Goal: Task Accomplishment & Management: Use online tool/utility

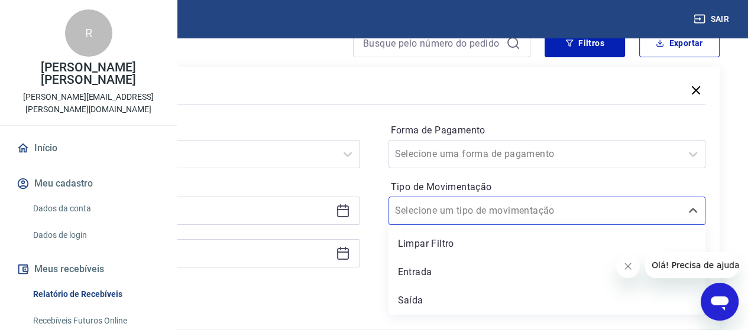
scroll to position [118, 0]
click at [514, 212] on input "Tipo de Movimentação" at bounding box center [454, 211] width 119 height 14
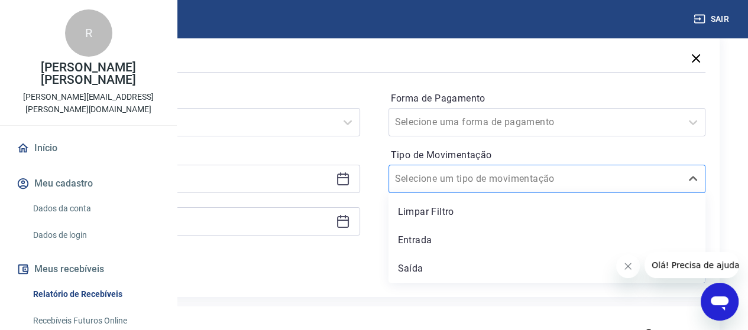
scroll to position [177, 0]
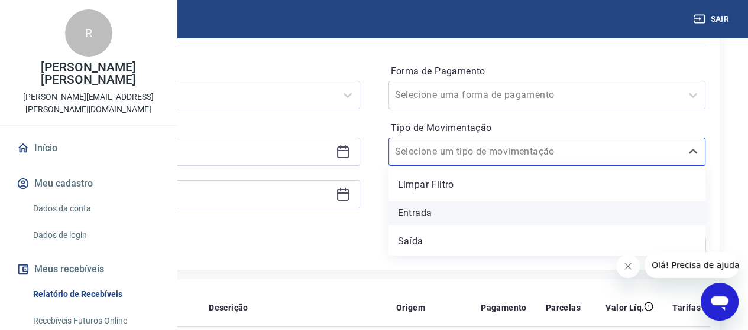
click at [506, 212] on div "Entrada" at bounding box center [546, 214] width 317 height 24
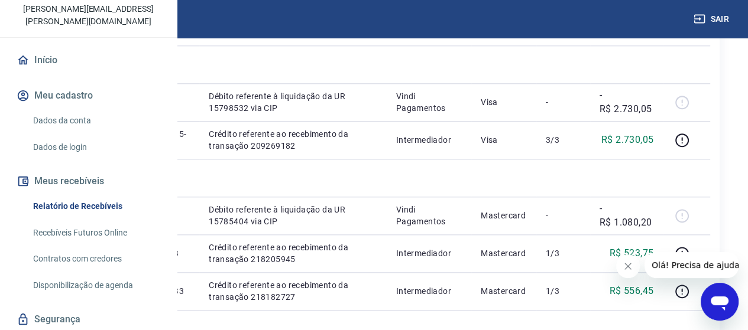
scroll to position [118, 0]
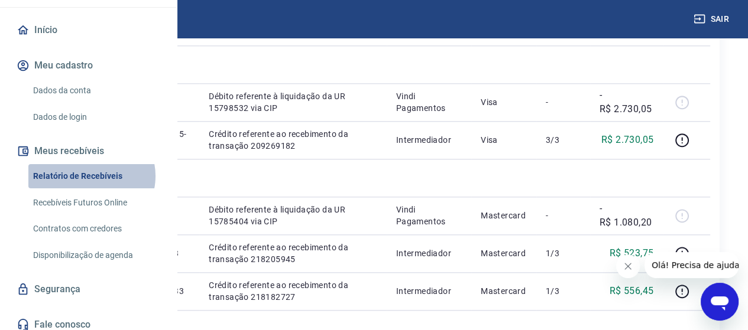
click at [90, 189] on link "Relatório de Recebíveis" at bounding box center [95, 176] width 134 height 24
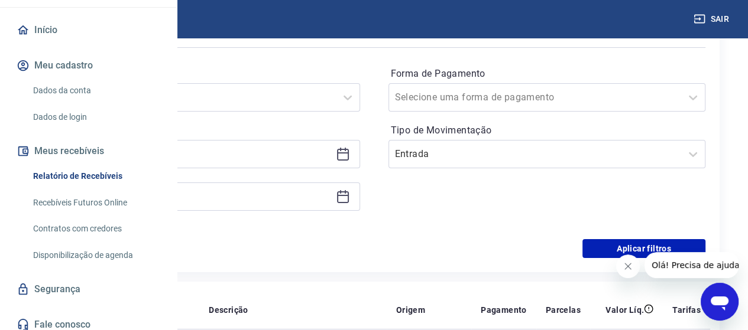
scroll to position [177, 0]
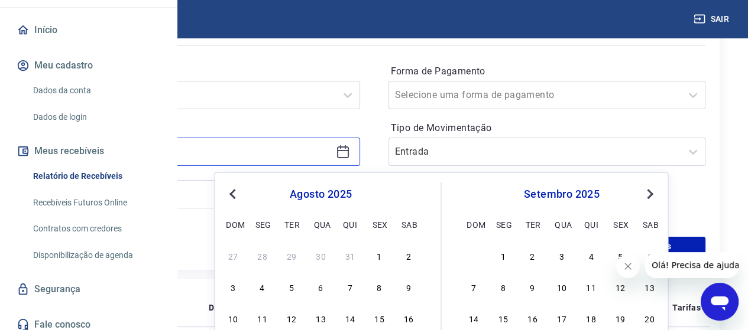
click at [331, 153] on input at bounding box center [192, 152] width 278 height 18
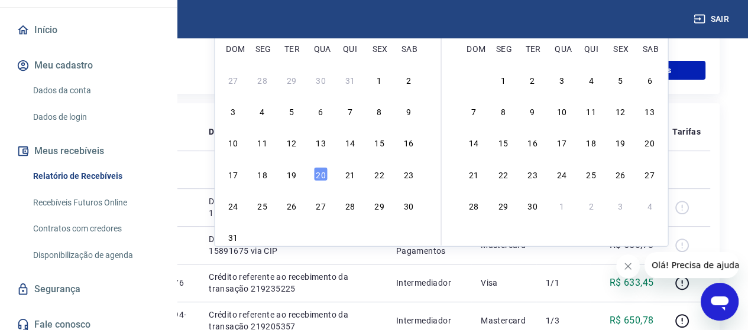
scroll to position [355, 0]
click at [316, 173] on div "20" at bounding box center [320, 172] width 14 height 14
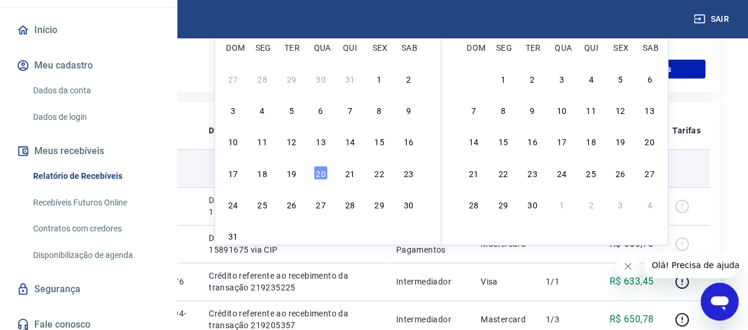
type input "20/08/2025"
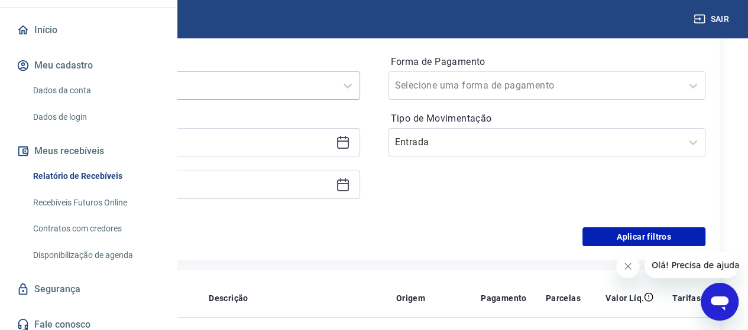
scroll to position [177, 0]
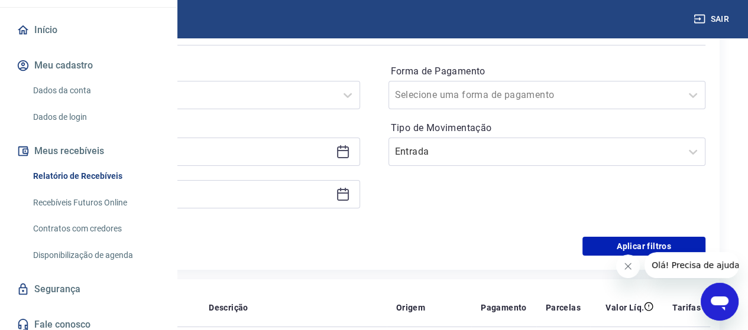
click at [350, 193] on icon at bounding box center [343, 194] width 14 height 14
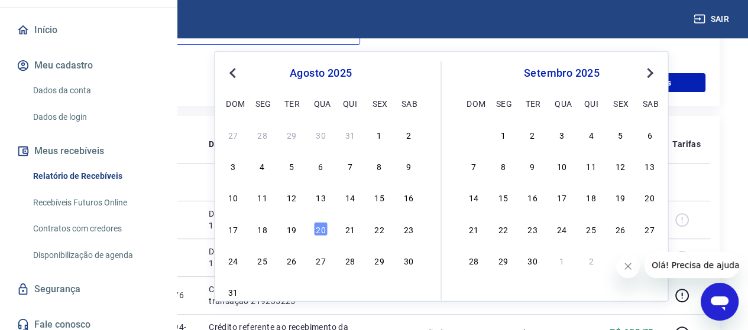
scroll to position [355, 0]
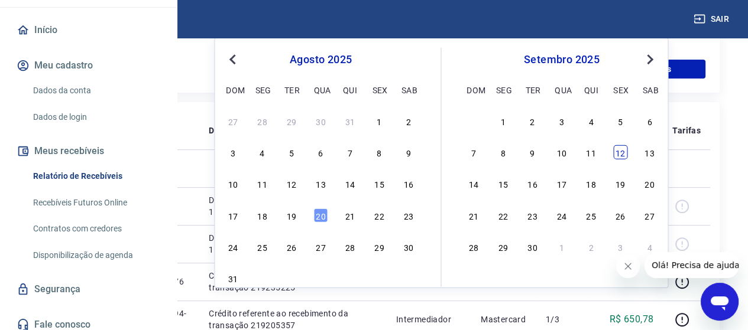
click at [621, 151] on div "12" at bounding box center [620, 152] width 14 height 14
click at [590, 151] on td at bounding box center [563, 169] width 54 height 38
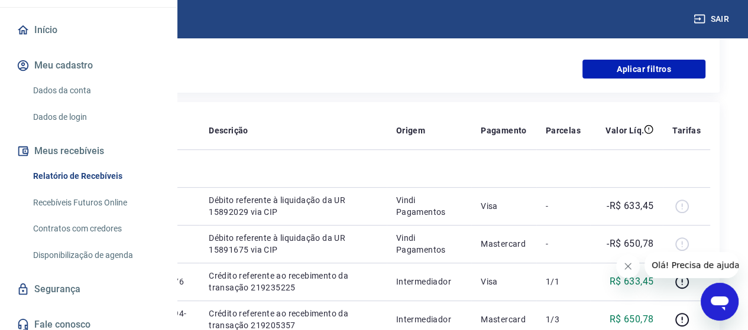
type input "[DATE]"
click at [590, 151] on td at bounding box center [563, 169] width 54 height 38
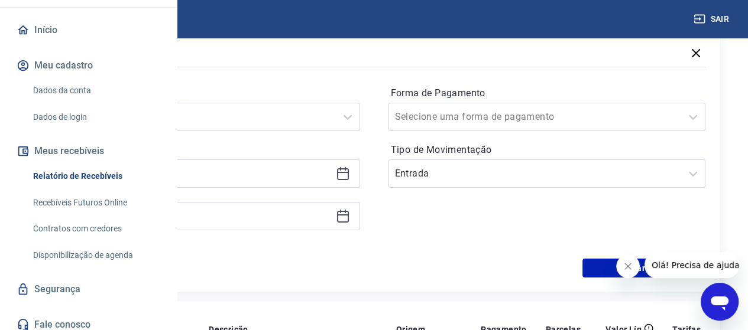
scroll to position [177, 0]
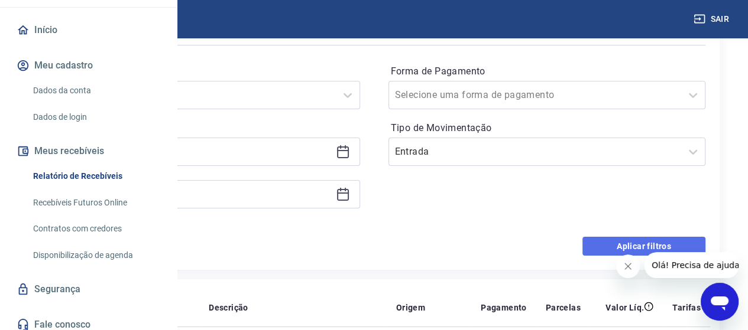
click at [631, 245] on button "Aplicar filtros" at bounding box center [643, 246] width 123 height 19
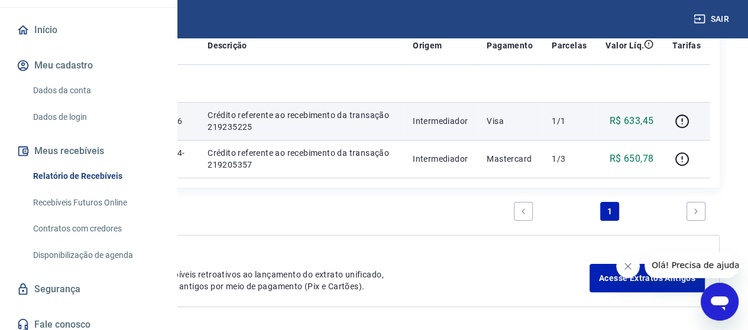
scroll to position [285, 0]
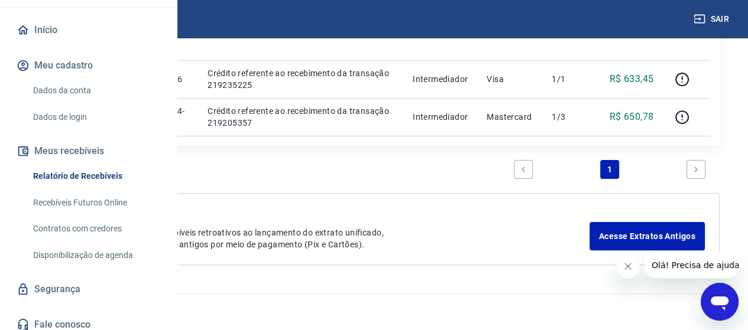
click at [695, 165] on icon "Next page" at bounding box center [695, 169] width 8 height 8
click at [694, 163] on link "Next page" at bounding box center [695, 169] width 19 height 19
click at [606, 167] on link "1" at bounding box center [609, 169] width 19 height 19
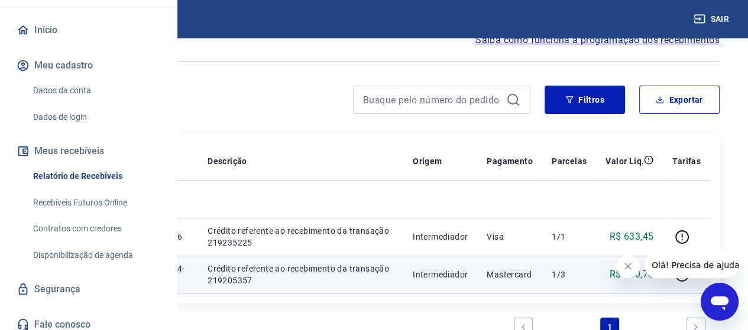
scroll to position [49, 0]
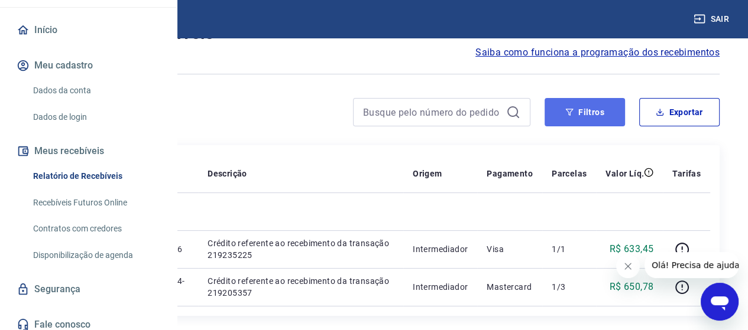
click at [592, 111] on button "Filtros" at bounding box center [584, 112] width 80 height 28
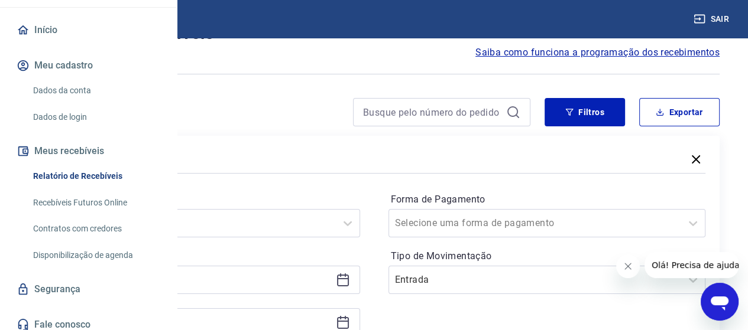
click at [514, 113] on icon at bounding box center [513, 112] width 14 height 14
click at [506, 113] on icon at bounding box center [513, 112] width 14 height 14
click at [447, 112] on input at bounding box center [432, 112] width 138 height 18
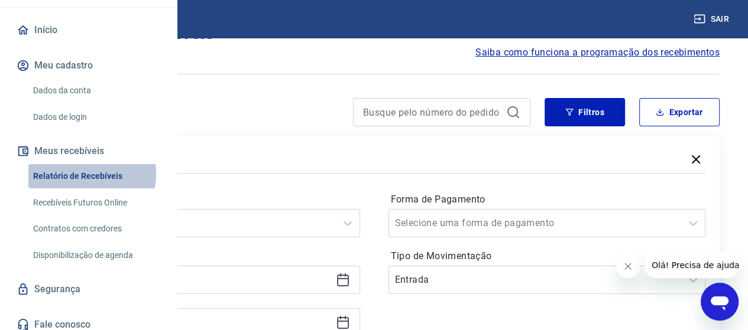
click at [77, 186] on link "Relatório de Recebíveis" at bounding box center [95, 176] width 134 height 24
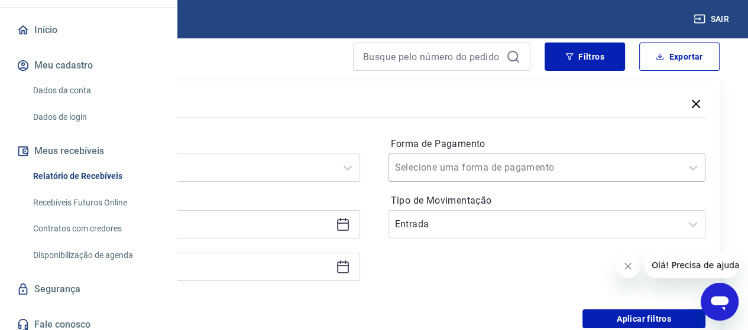
scroll to position [108, 0]
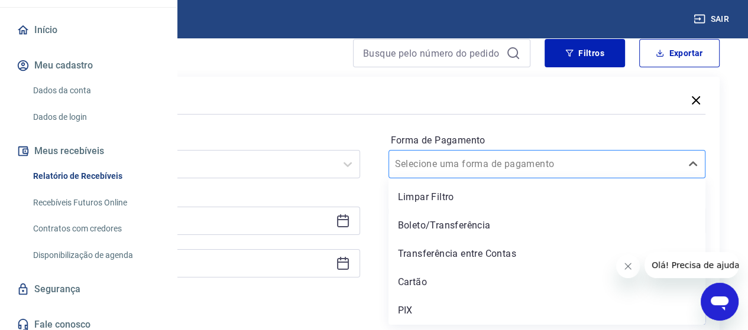
click at [514, 165] on input "Forma de Pagamento" at bounding box center [454, 164] width 119 height 14
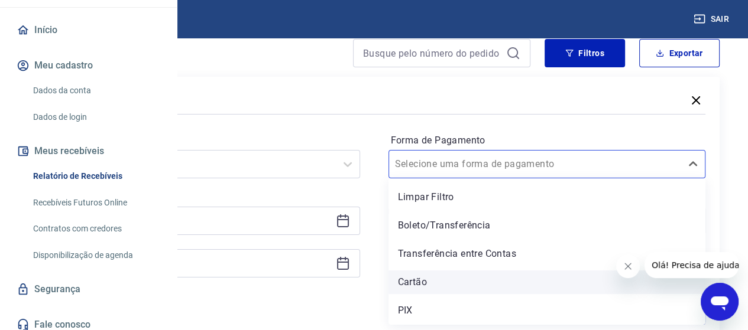
click at [508, 284] on div "Cartão" at bounding box center [546, 283] width 317 height 24
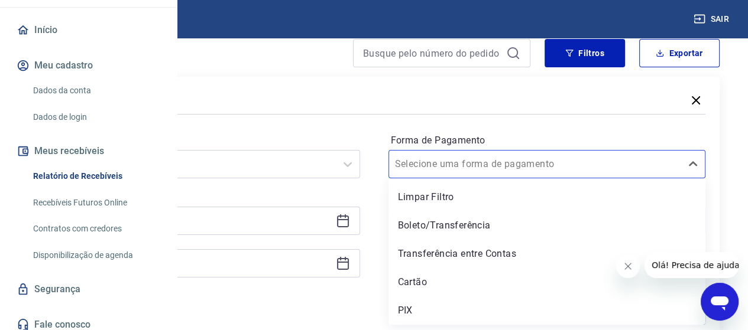
click at [501, 282] on div "Forma de Pagamento option Cartão focused, 4 of 5. 5 results available. Use Up a…" at bounding box center [546, 211] width 317 height 161
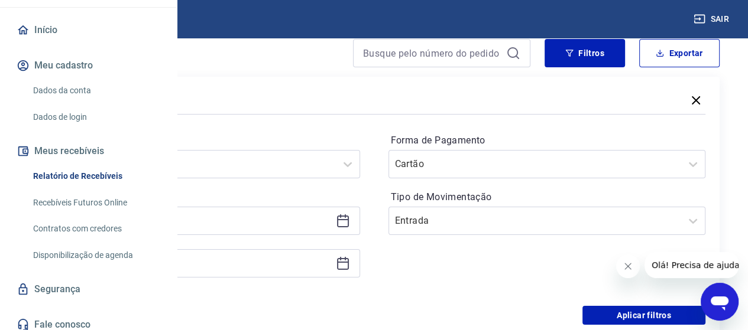
click at [501, 282] on div "Forma de Pagamento Cartão Tipo de Movimentação Entrada" at bounding box center [546, 211] width 317 height 161
click at [514, 225] on input "Tipo de Movimentação" at bounding box center [454, 221] width 119 height 14
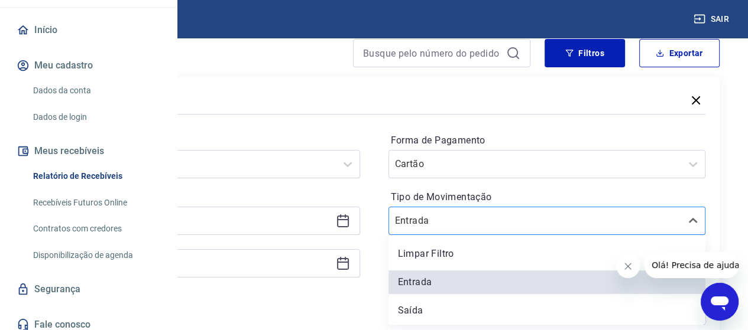
click at [514, 223] on input "Tipo de Movimentação" at bounding box center [454, 221] width 119 height 14
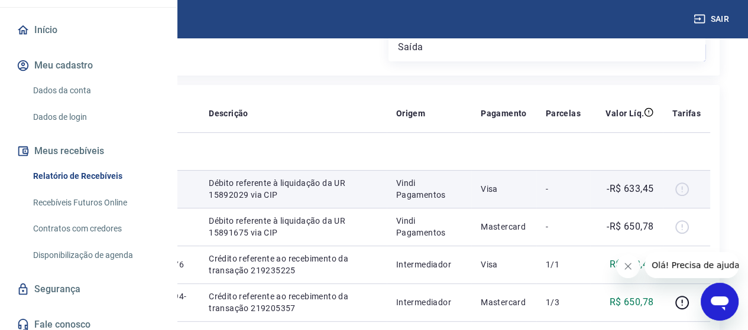
scroll to position [226, 0]
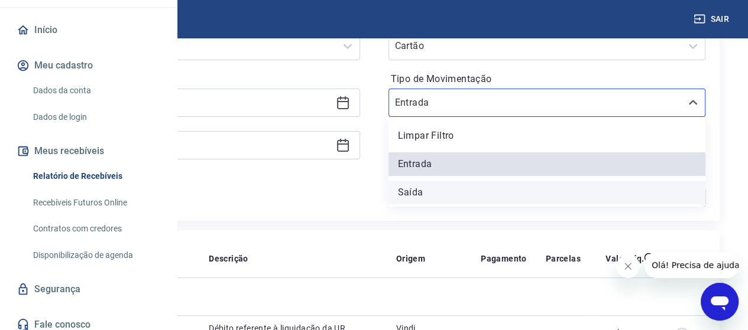
click at [495, 195] on div "Saída" at bounding box center [546, 193] width 317 height 24
click at [495, 195] on div "Aplicar filtros" at bounding box center [374, 197] width 662 height 19
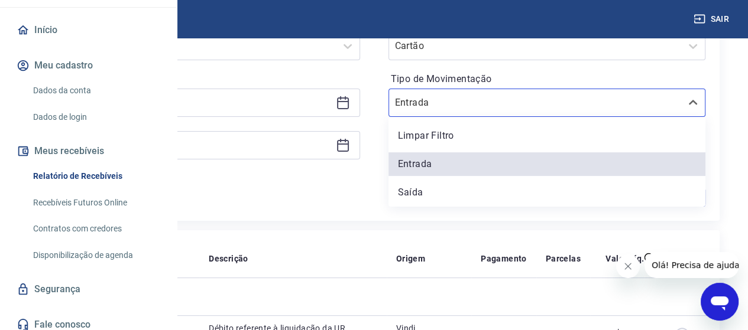
click at [494, 195] on div "Aplicar filtros" at bounding box center [374, 197] width 662 height 19
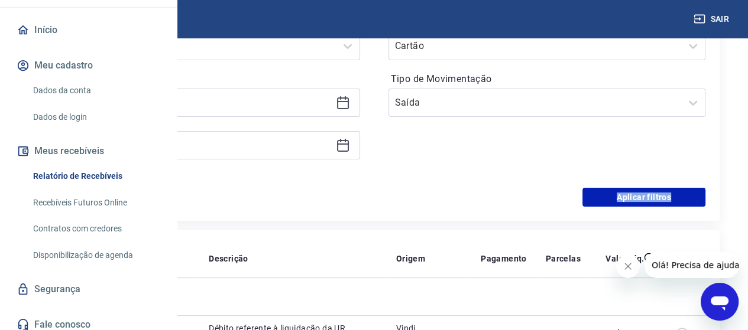
click at [493, 194] on div "Aplicar filtros" at bounding box center [374, 197] width 662 height 19
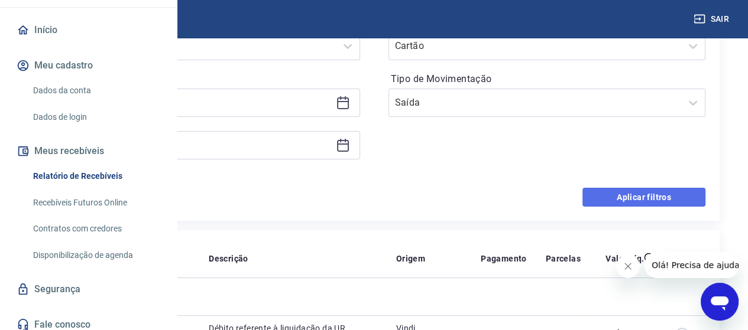
click at [641, 196] on button "Aplicar filtros" at bounding box center [643, 197] width 123 height 19
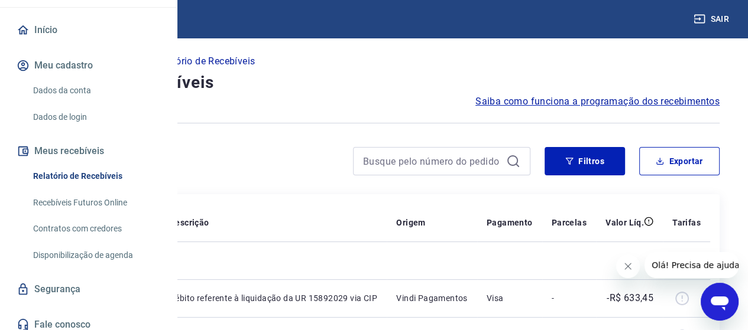
click at [255, 63] on p "Relatório de Recebíveis" at bounding box center [204, 61] width 102 height 14
click at [255, 61] on p "Relatório de Recebíveis" at bounding box center [204, 61] width 102 height 14
click at [139, 60] on p "Meus Recebíveis" at bounding box center [102, 61] width 73 height 14
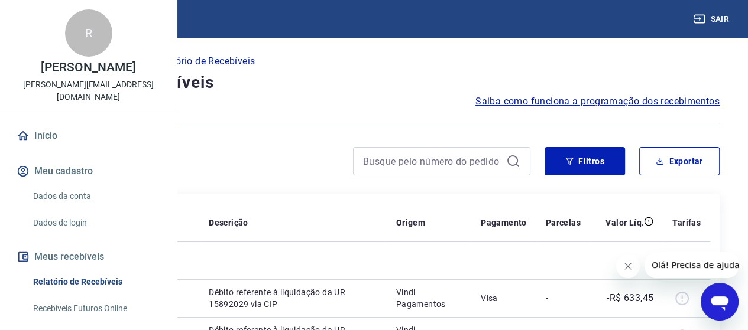
click at [509, 157] on icon at bounding box center [512, 160] width 11 height 11
click at [571, 157] on icon "button" at bounding box center [569, 161] width 8 height 8
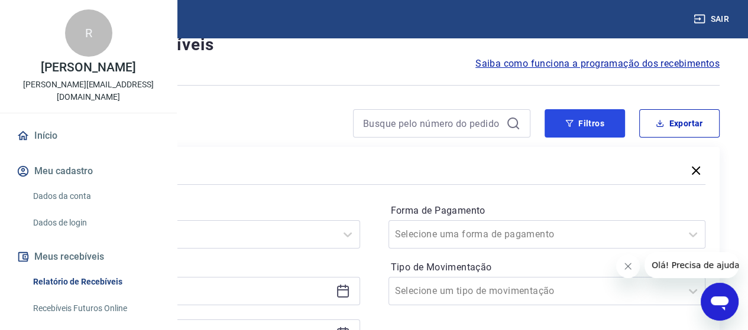
scroll to position [59, 0]
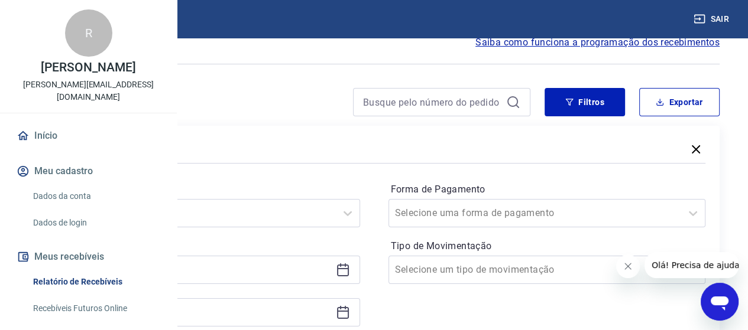
click at [240, 192] on label "Período" at bounding box center [201, 190] width 313 height 14
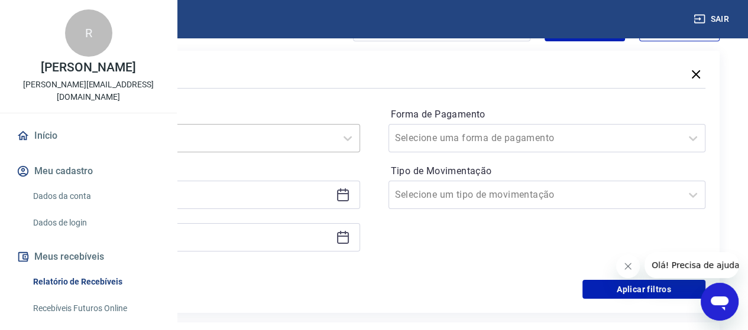
click at [241, 152] on div "Selecione um período" at bounding box center [201, 138] width 317 height 28
click at [168, 139] on input "Período" at bounding box center [108, 138] width 119 height 14
click at [291, 115] on label "Período" at bounding box center [201, 115] width 313 height 14
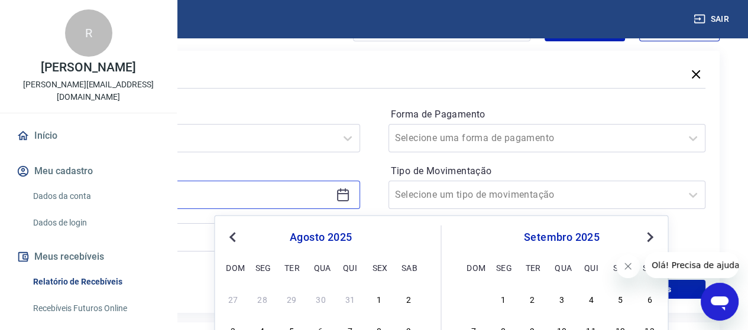
click at [263, 196] on input at bounding box center [192, 195] width 278 height 18
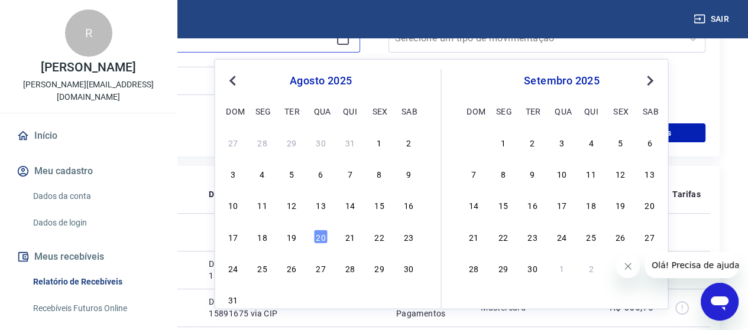
scroll to position [311, 0]
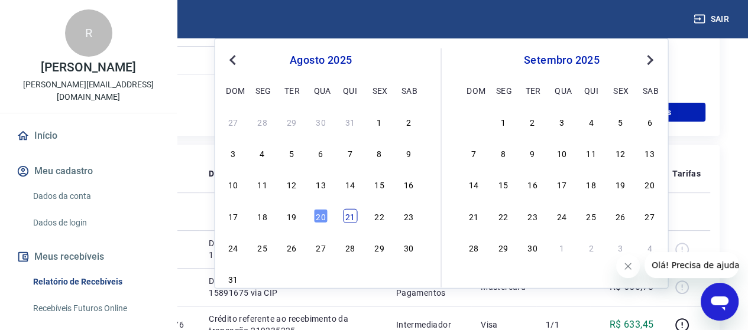
click at [346, 213] on div "21" at bounding box center [350, 216] width 14 height 14
click at [199, 213] on td at bounding box center [157, 212] width 85 height 38
type input "[DATE]"
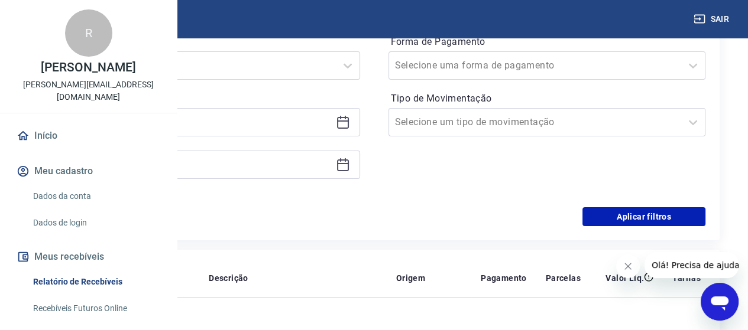
scroll to position [193, 0]
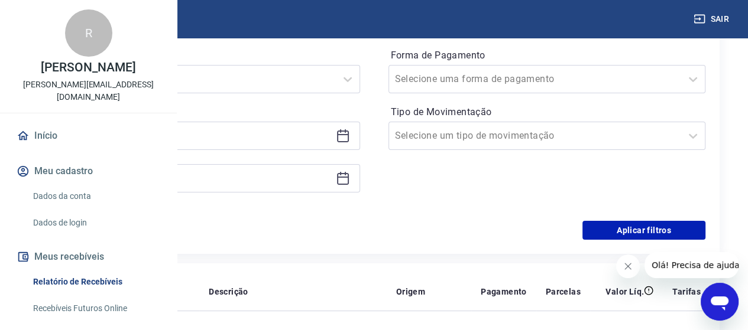
click at [350, 183] on icon at bounding box center [343, 178] width 14 height 14
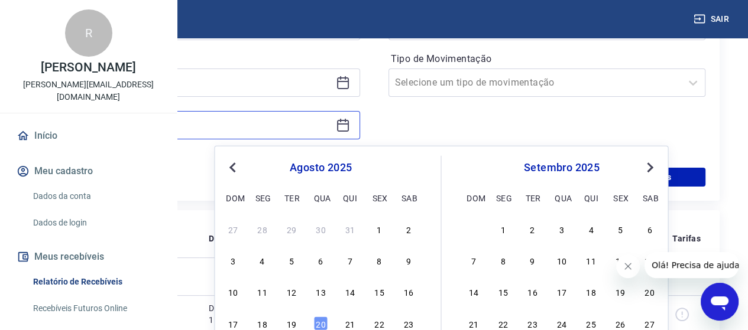
scroll to position [311, 0]
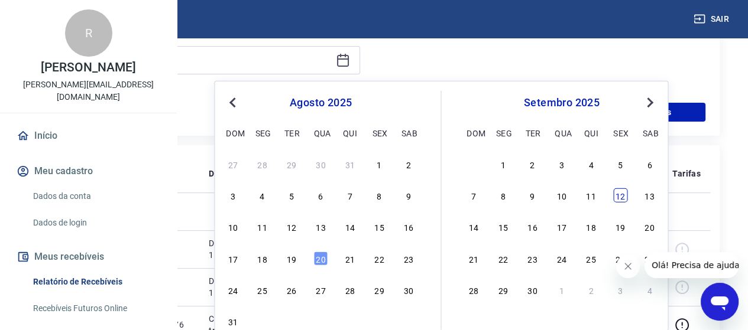
click at [619, 195] on div "12" at bounding box center [620, 196] width 14 height 14
click at [590, 195] on td at bounding box center [563, 212] width 54 height 38
type input "[DATE]"
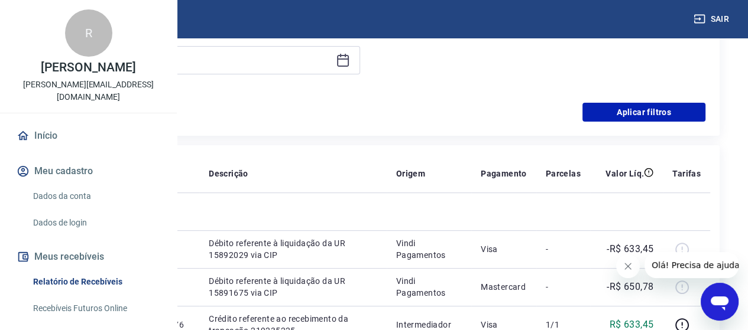
click at [590, 195] on td at bounding box center [563, 212] width 54 height 38
click at [641, 111] on button "Aplicar filtros" at bounding box center [643, 112] width 123 height 19
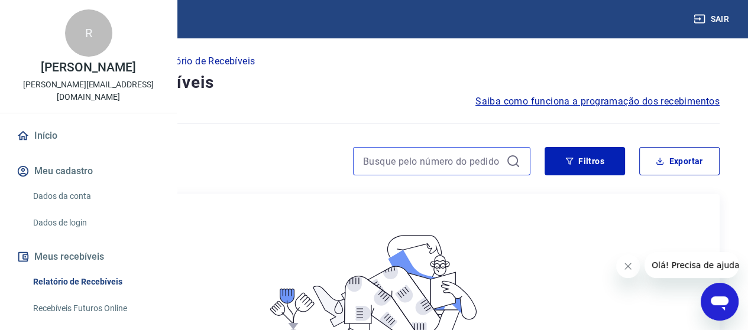
click at [467, 158] on input at bounding box center [432, 161] width 138 height 18
click at [512, 158] on icon at bounding box center [513, 161] width 14 height 14
click at [509, 161] on icon at bounding box center [513, 161] width 14 height 14
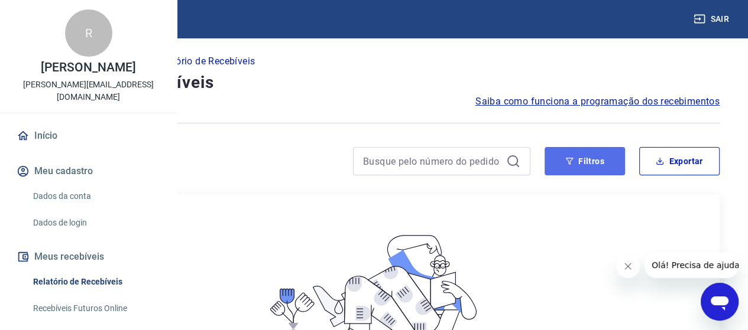
click at [580, 160] on button "Filtros" at bounding box center [584, 161] width 80 height 28
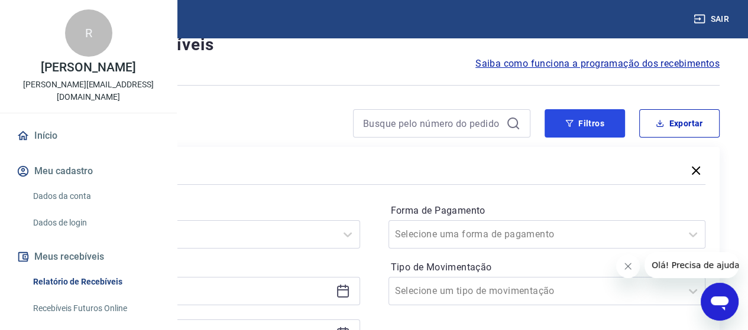
scroll to position [59, 0]
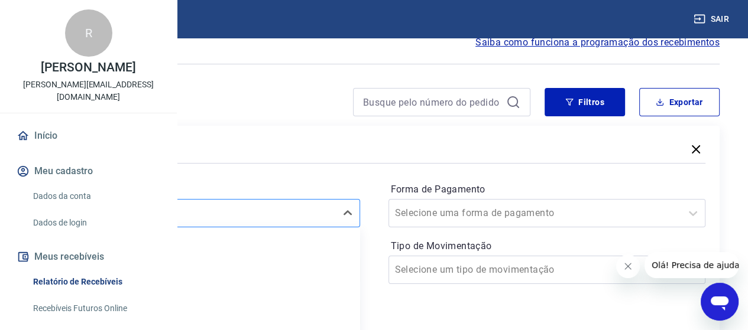
click at [281, 215] on div "option Limpar Filtro focused, 1 of 7. 7 results available. Use Up and Down to c…" at bounding box center [201, 213] width 317 height 28
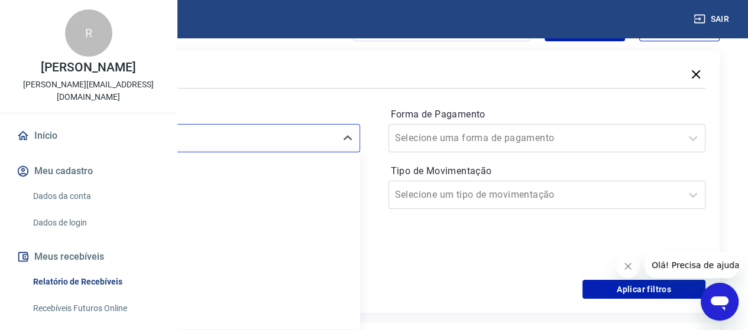
scroll to position [26, 0]
click at [460, 236] on div "Período option Últimos 15 dias focused, 4 of 7. 7 results available. Use Up and…" at bounding box center [374, 185] width 662 height 189
click at [532, 173] on label "Tipo de Movimentação" at bounding box center [547, 171] width 313 height 14
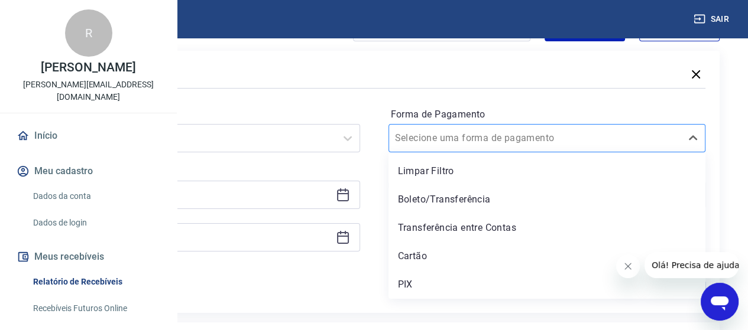
click at [514, 137] on input "Forma de Pagamento" at bounding box center [454, 138] width 119 height 14
click at [503, 257] on div "Cartão" at bounding box center [546, 257] width 317 height 24
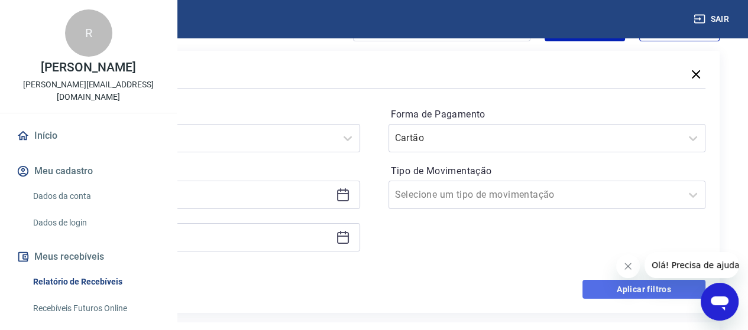
click at [622, 286] on button "Aplicar filtros" at bounding box center [643, 289] width 123 height 19
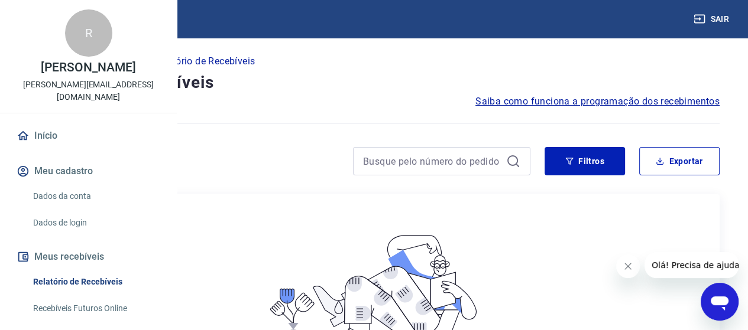
click at [540, 104] on span "Saiba como funciona a programação dos recebimentos" at bounding box center [597, 102] width 244 height 14
